Goal: Task Accomplishment & Management: Manage account settings

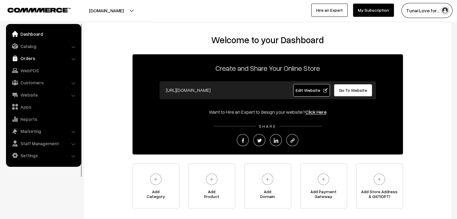
click at [26, 57] on link "Orders" at bounding box center [44, 58] width 72 height 11
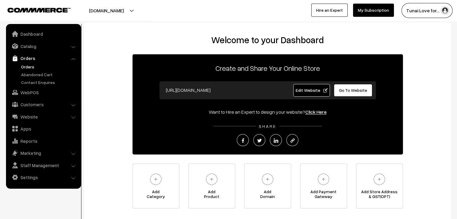
click at [28, 66] on link "Orders" at bounding box center [50, 67] width 60 height 6
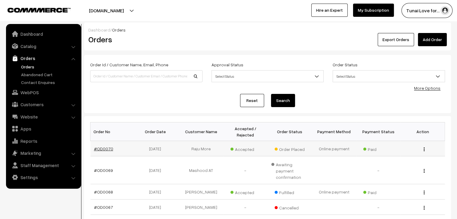
click at [104, 146] on link "#OD0070" at bounding box center [103, 148] width 19 height 5
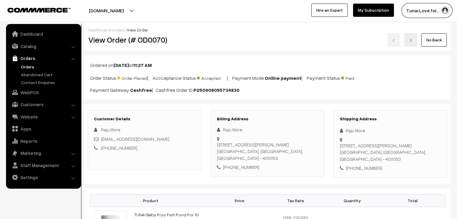
click at [27, 69] on link "Orders" at bounding box center [50, 67] width 60 height 6
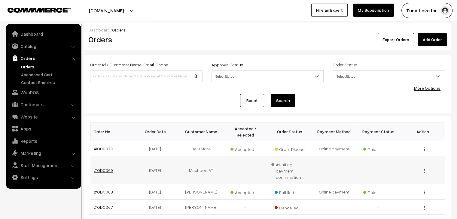
click at [101, 168] on link "#OD0069" at bounding box center [103, 170] width 19 height 5
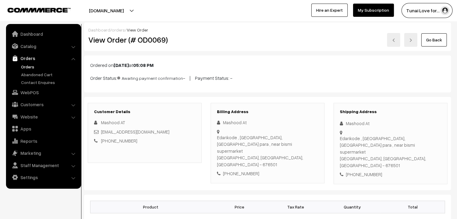
click at [28, 67] on link "Orders" at bounding box center [50, 67] width 60 height 6
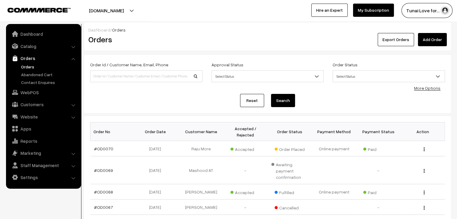
click at [271, 19] on div "tunai.in Go to Website Create New Store Tunai Love for… My Profile Refer & Earn…" at bounding box center [228, 10] width 457 height 21
click at [265, 22] on div "Dashboard / Orders Orders Export Orders Add Order Order Id / Customer Name, Ema…" at bounding box center [228, 197] width 457 height 395
click at [41, 75] on link "Abandoned Cart" at bounding box center [50, 75] width 60 height 6
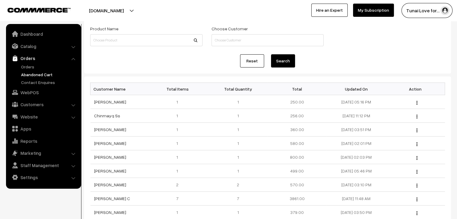
scroll to position [48, 0]
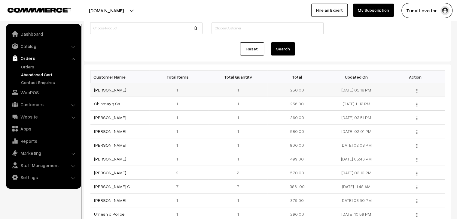
click at [126, 89] on link "HARISH SINGH KUSHWAHA" at bounding box center [110, 89] width 32 height 5
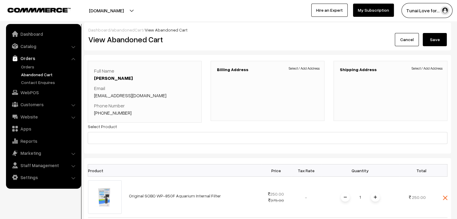
click at [26, 58] on link "Orders" at bounding box center [44, 58] width 72 height 11
click at [27, 68] on link "Orders" at bounding box center [50, 67] width 60 height 6
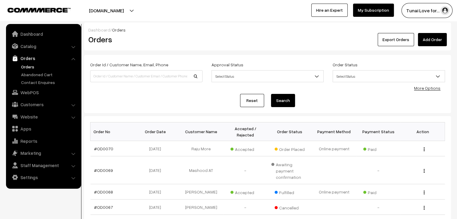
click at [240, 23] on div "Dashboard / Orders Orders Export Orders Add Order" at bounding box center [267, 37] width 367 height 28
